Goal: Transaction & Acquisition: Purchase product/service

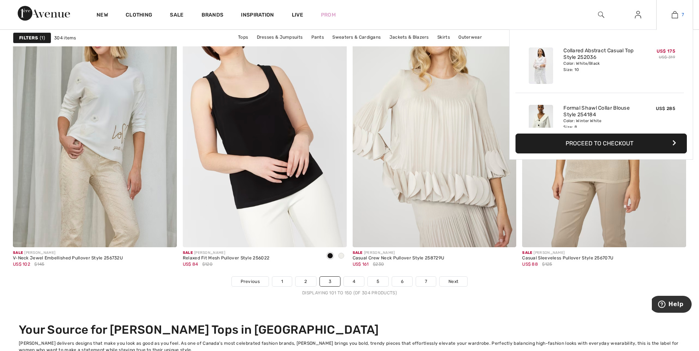
click at [674, 12] on img at bounding box center [674, 14] width 6 height 9
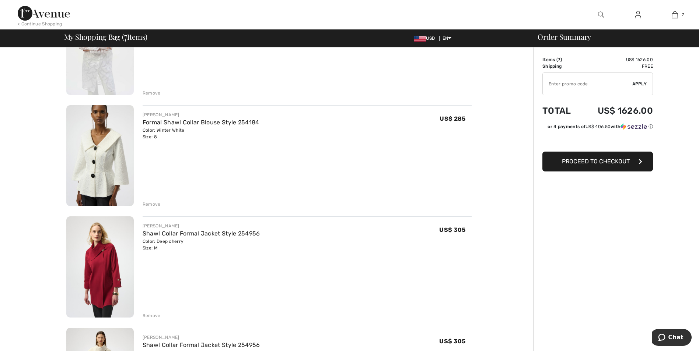
scroll to position [37, 0]
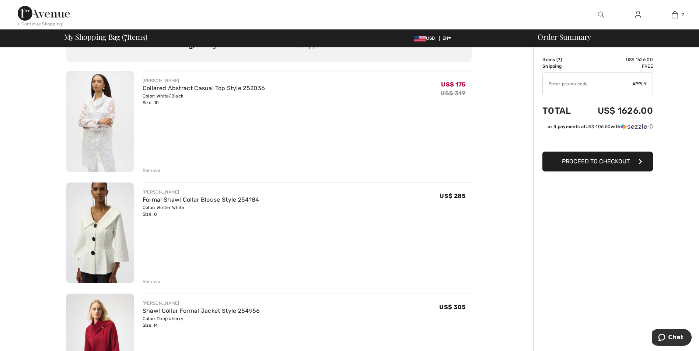
drag, startPoint x: 96, startPoint y: 233, endPoint x: 101, endPoint y: 235, distance: 4.9
click at [96, 233] on img at bounding box center [99, 233] width 67 height 101
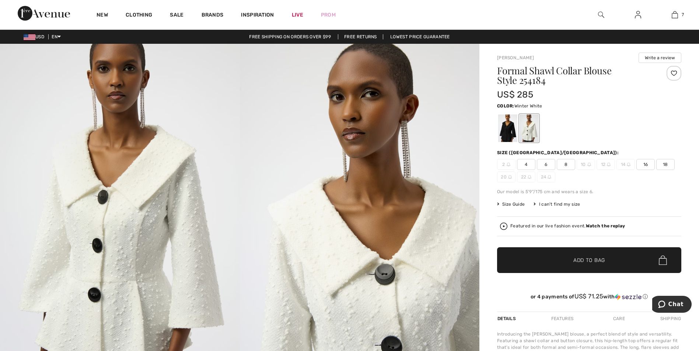
click at [514, 204] on span "Size Guide" at bounding box center [511, 204] width 28 height 7
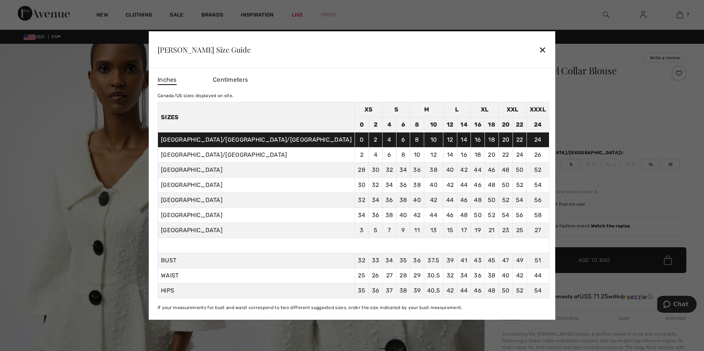
click at [413, 261] on span "36" at bounding box center [417, 260] width 8 height 7
click at [539, 49] on div "✕" at bounding box center [543, 49] width 8 height 15
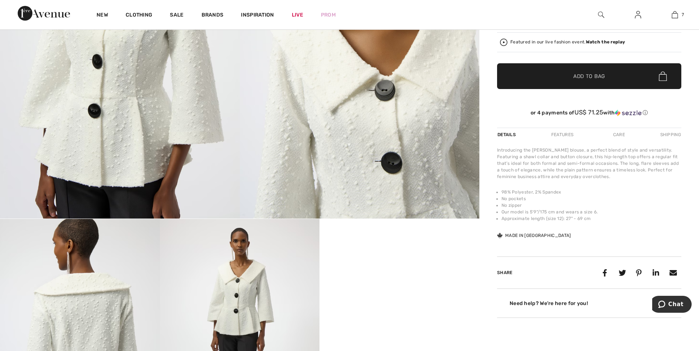
scroll to position [331, 0]
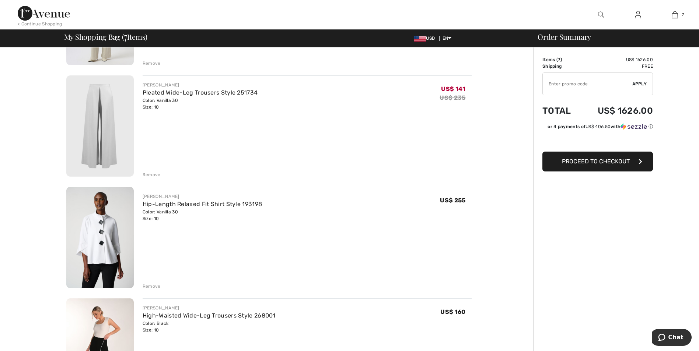
scroll to position [516, 0]
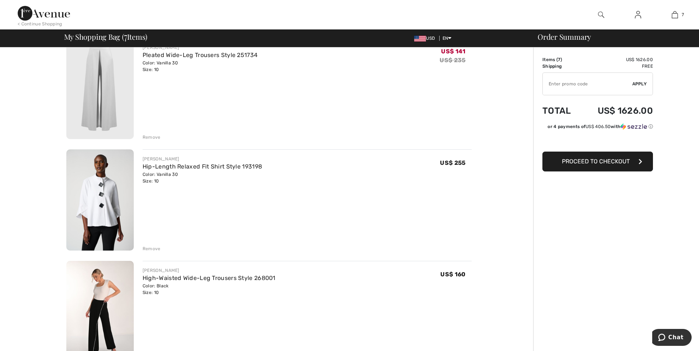
click at [98, 188] on img at bounding box center [99, 200] width 67 height 101
click at [102, 196] on img at bounding box center [99, 200] width 67 height 101
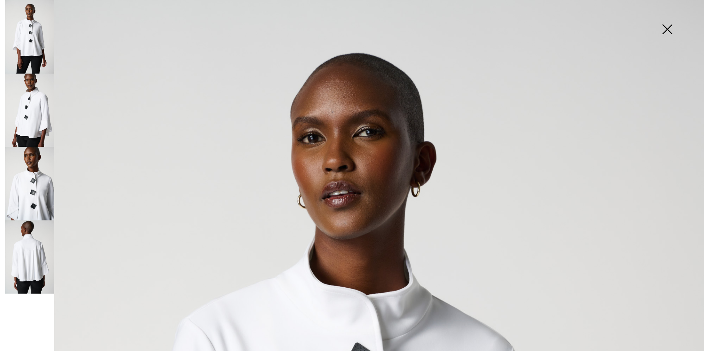
click at [39, 109] on img at bounding box center [29, 111] width 49 height 74
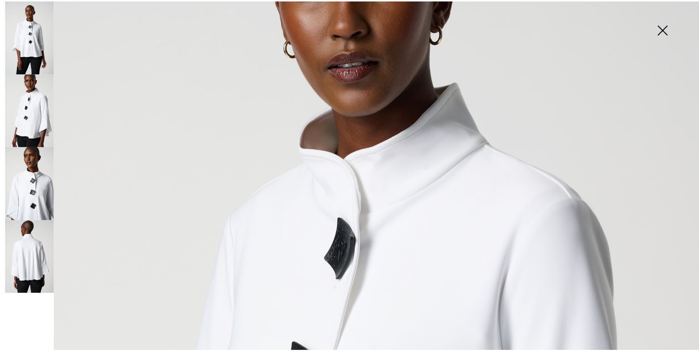
scroll to position [221, 0]
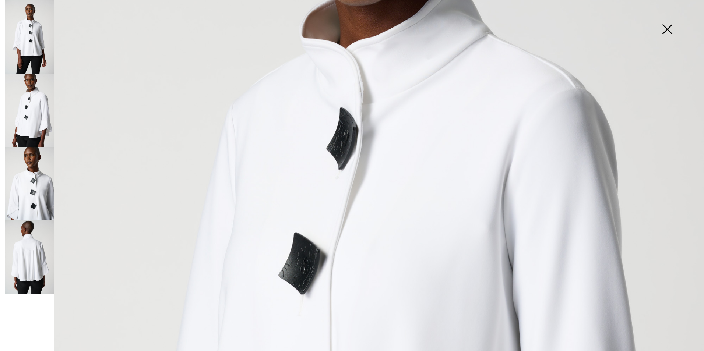
click at [668, 27] on img at bounding box center [667, 30] width 37 height 38
